Goal: Book appointment/travel/reservation

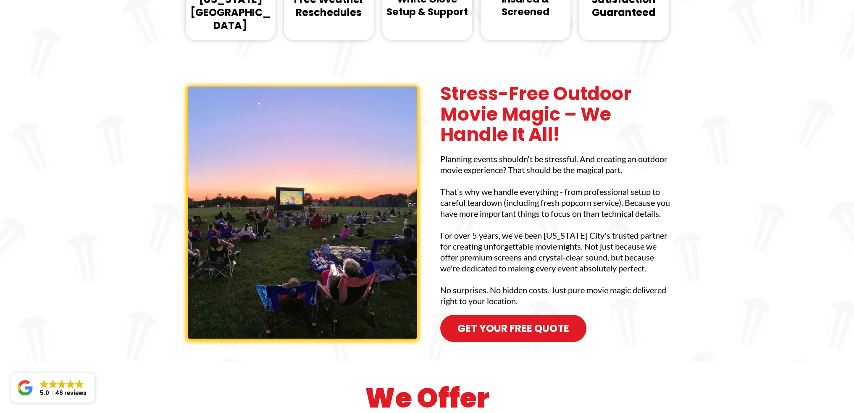
scroll to position [588, 0]
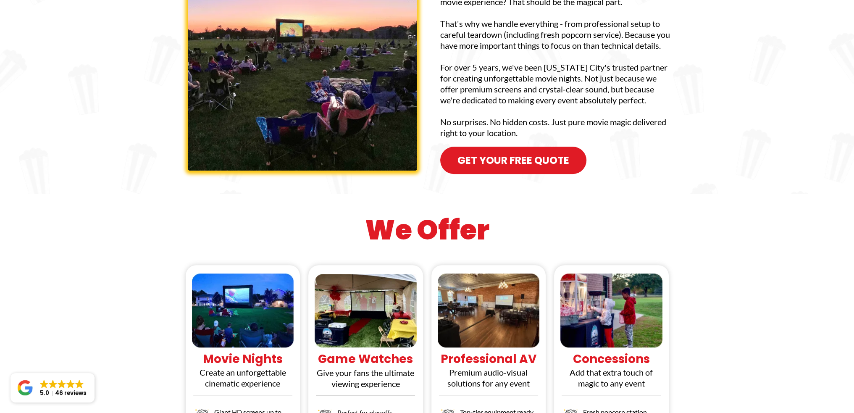
click at [535, 153] on span "Get your Free Quote" at bounding box center [514, 160] width 112 height 15
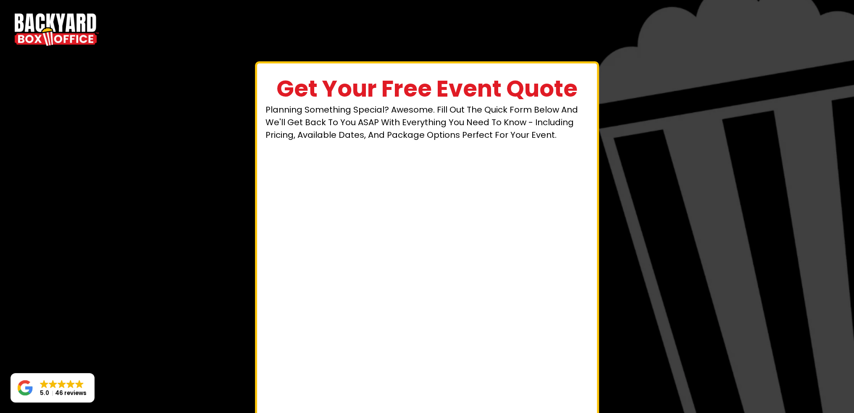
scroll to position [93, 0]
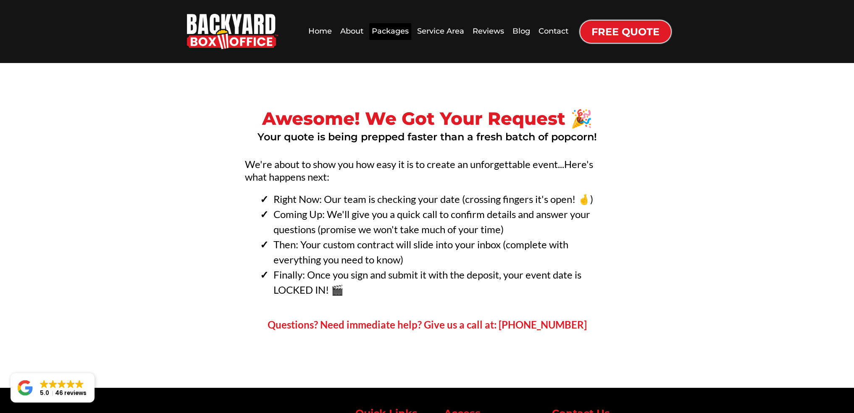
click at [391, 30] on div "Packages" at bounding box center [390, 31] width 42 height 16
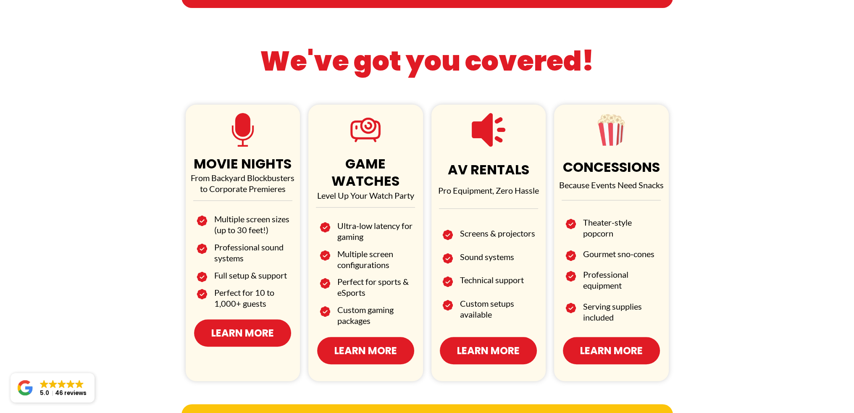
scroll to position [462, 0]
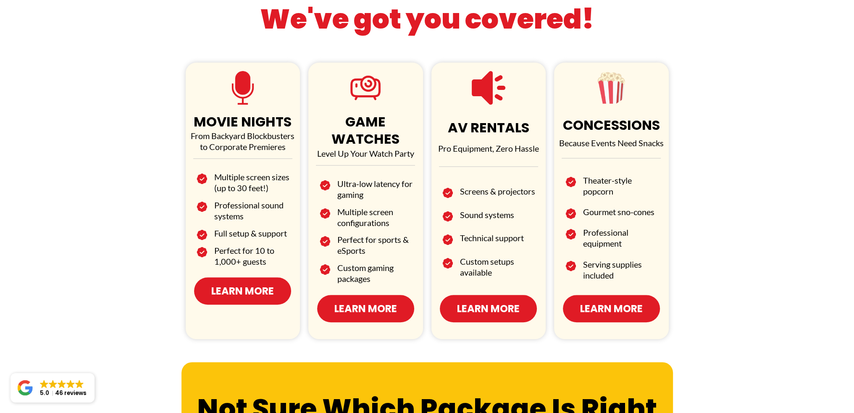
click at [248, 289] on span "Learn More" at bounding box center [242, 291] width 63 height 15
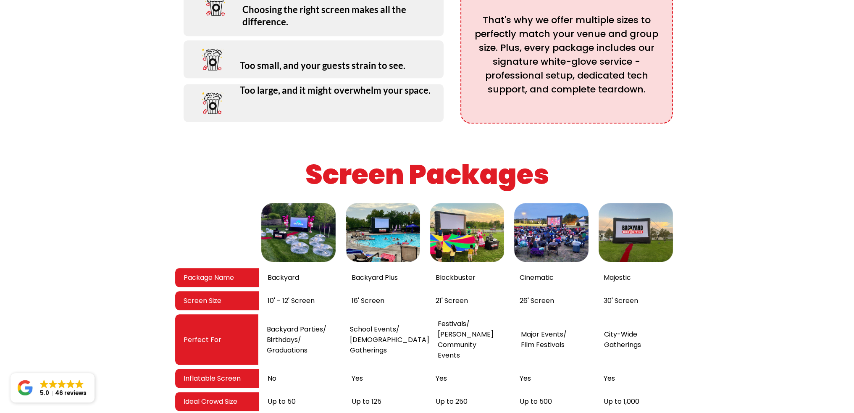
scroll to position [1311, 0]
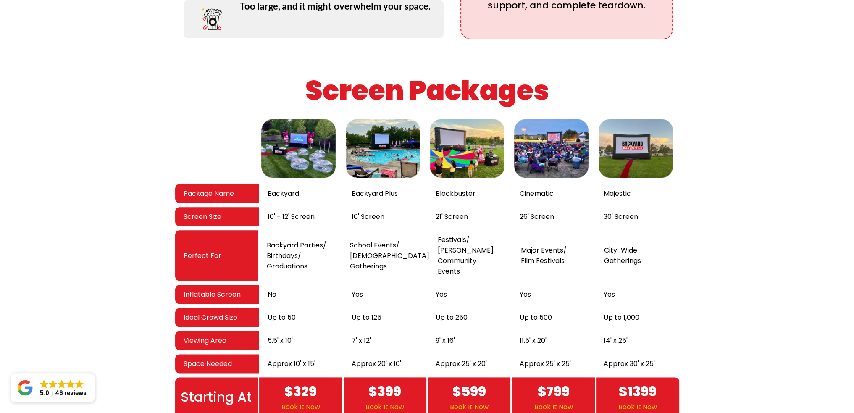
click at [650, 402] on link "Book It Now" at bounding box center [638, 407] width 39 height 11
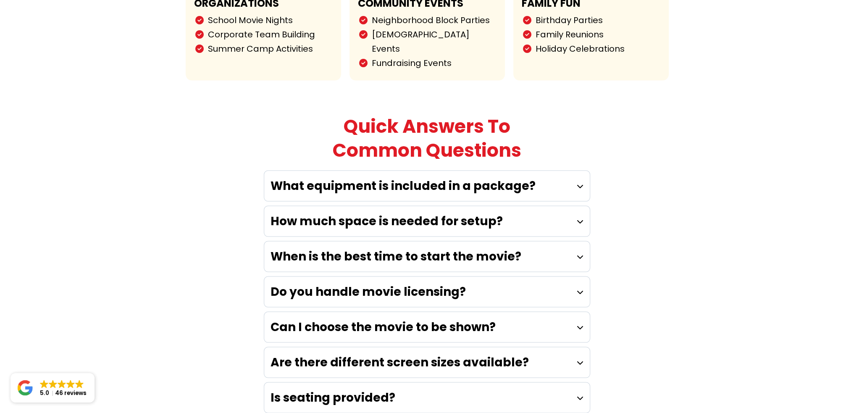
scroll to position [2236, 0]
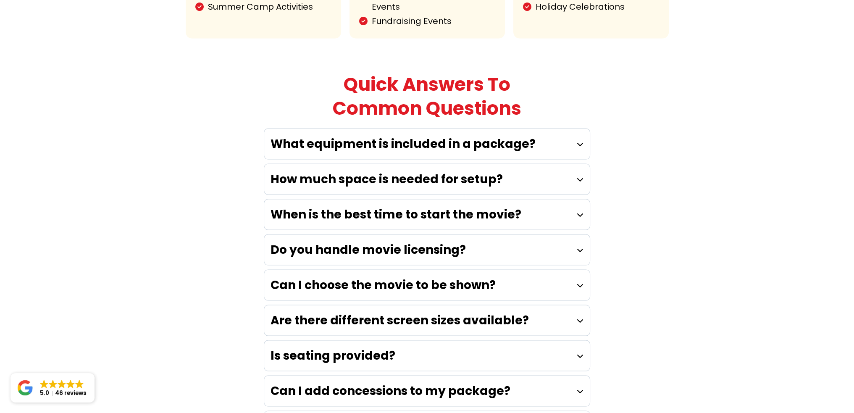
click at [399, 242] on strong "Do you handle movie licensing?" at bounding box center [368, 250] width 195 height 16
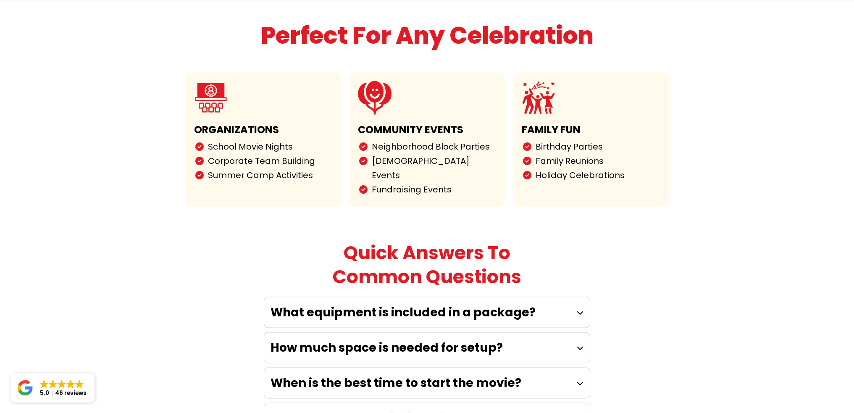
scroll to position [2026, 0]
